Goal: Task Accomplishment & Management: Use online tool/utility

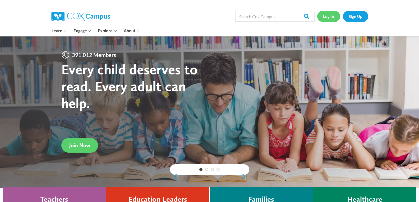
click at [330, 17] on link "Log In" at bounding box center [328, 16] width 23 height 11
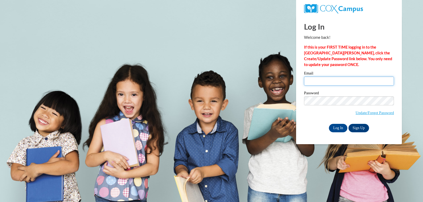
click at [330, 82] on input "Email" at bounding box center [349, 81] width 90 height 9
type input "nicolemiller1109@gmail.com"
click at [335, 127] on input "Log In" at bounding box center [338, 128] width 19 height 8
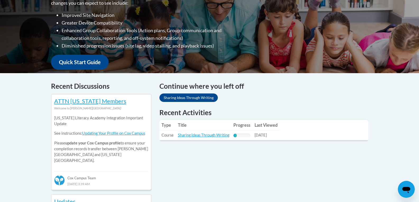
scroll to position [159, 0]
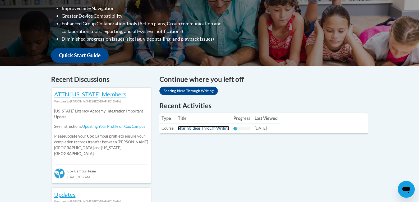
click at [205, 127] on link "Sharing Ideas Through Writing" at bounding box center [203, 128] width 51 height 4
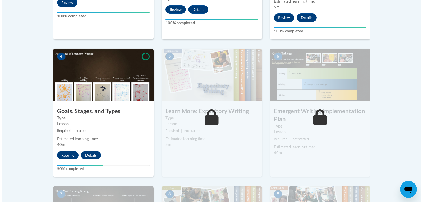
scroll to position [317, 0]
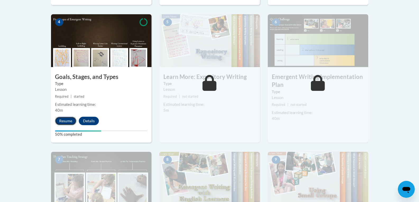
click at [68, 117] on button "Resume" at bounding box center [65, 121] width 21 height 8
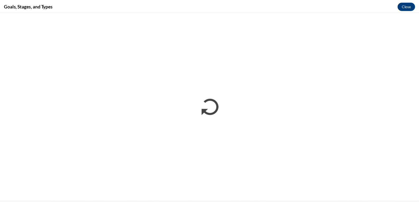
scroll to position [0, 0]
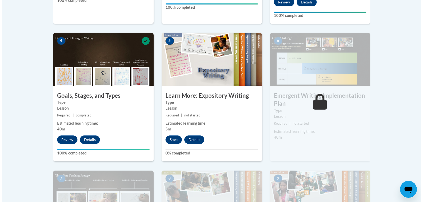
scroll to position [291, 0]
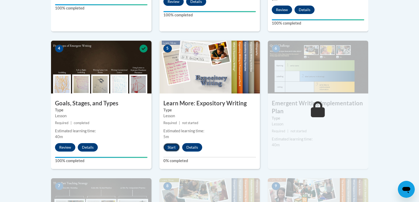
click at [176, 143] on button "Start" at bounding box center [171, 147] width 16 height 8
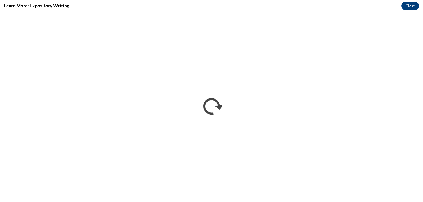
scroll to position [0, 0]
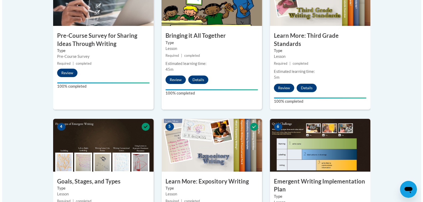
scroll to position [264, 0]
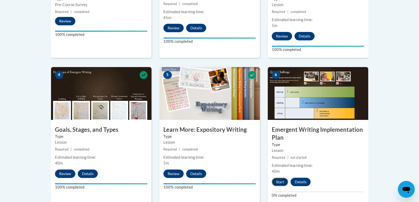
click at [279, 178] on button "Start" at bounding box center [280, 182] width 16 height 8
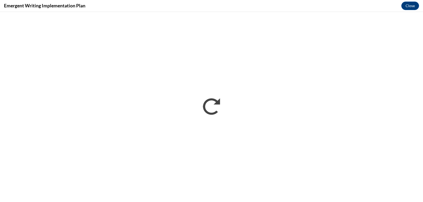
scroll to position [0, 0]
